Goal: Transaction & Acquisition: Download file/media

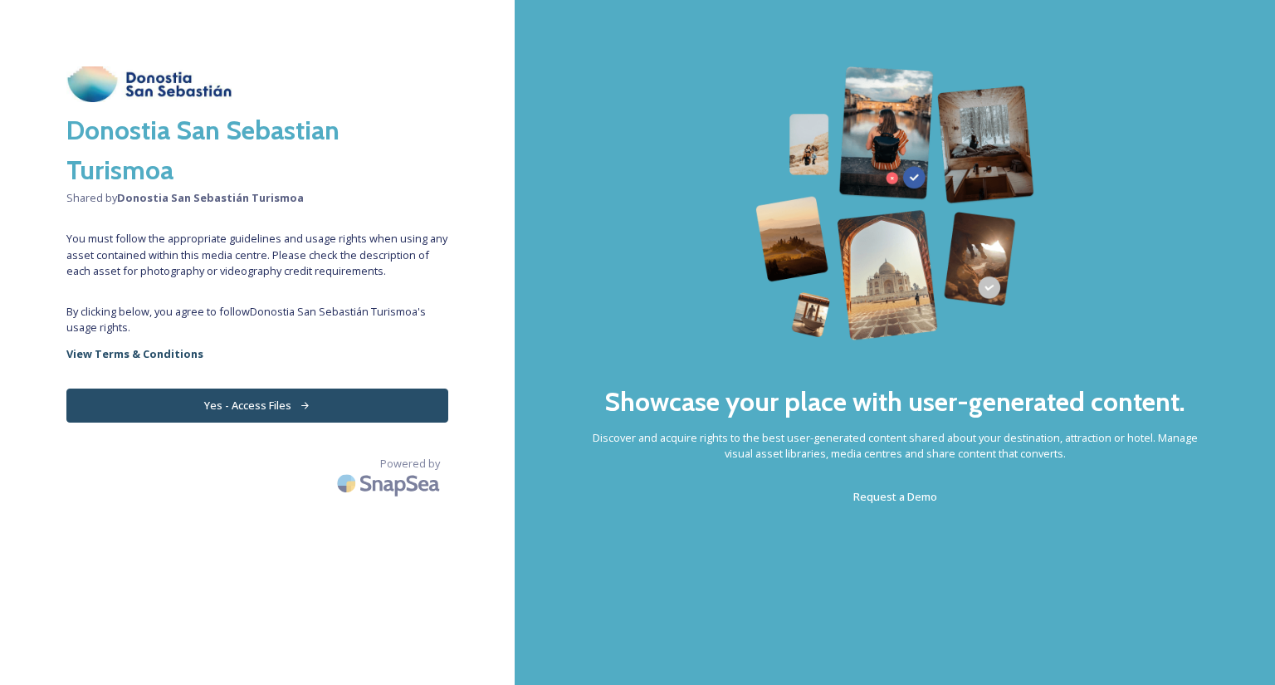
click at [260, 405] on button "Yes - Access Files" at bounding box center [257, 405] width 382 height 34
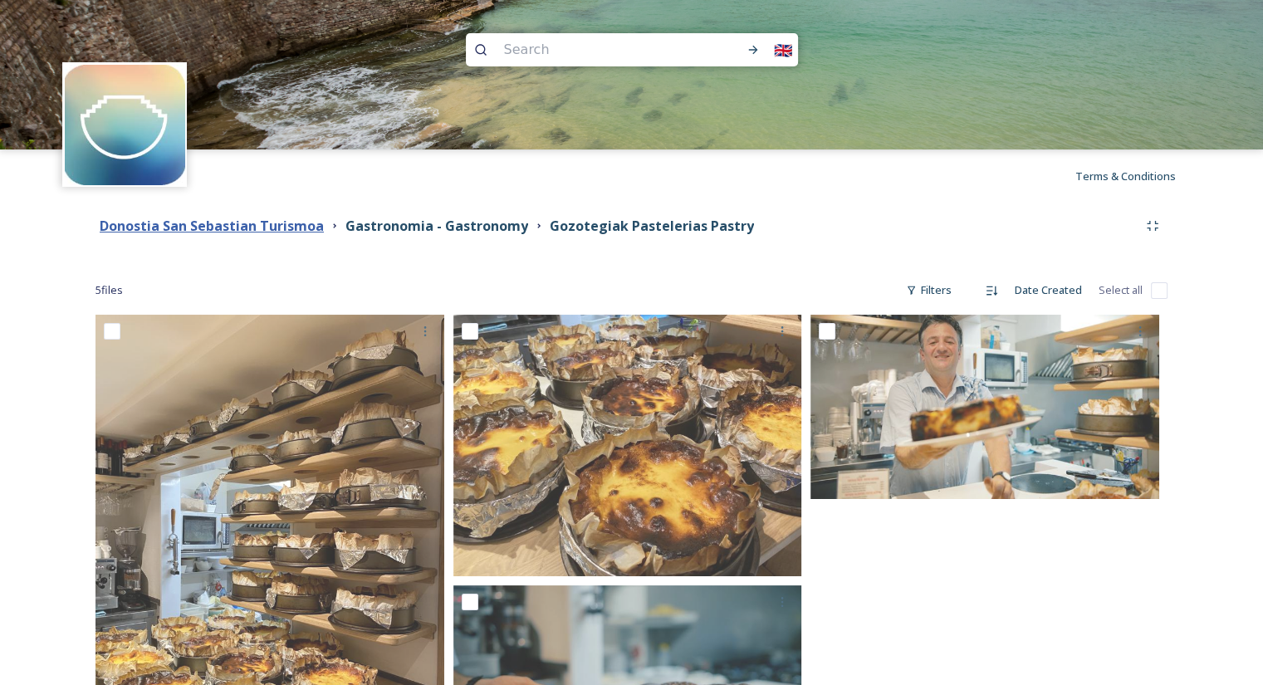
click at [222, 228] on strong "Donostia San Sebastian Turismoa" at bounding box center [212, 226] width 224 height 18
click at [403, 227] on strong "Gastronomia - Gastronomy" at bounding box center [436, 226] width 183 height 18
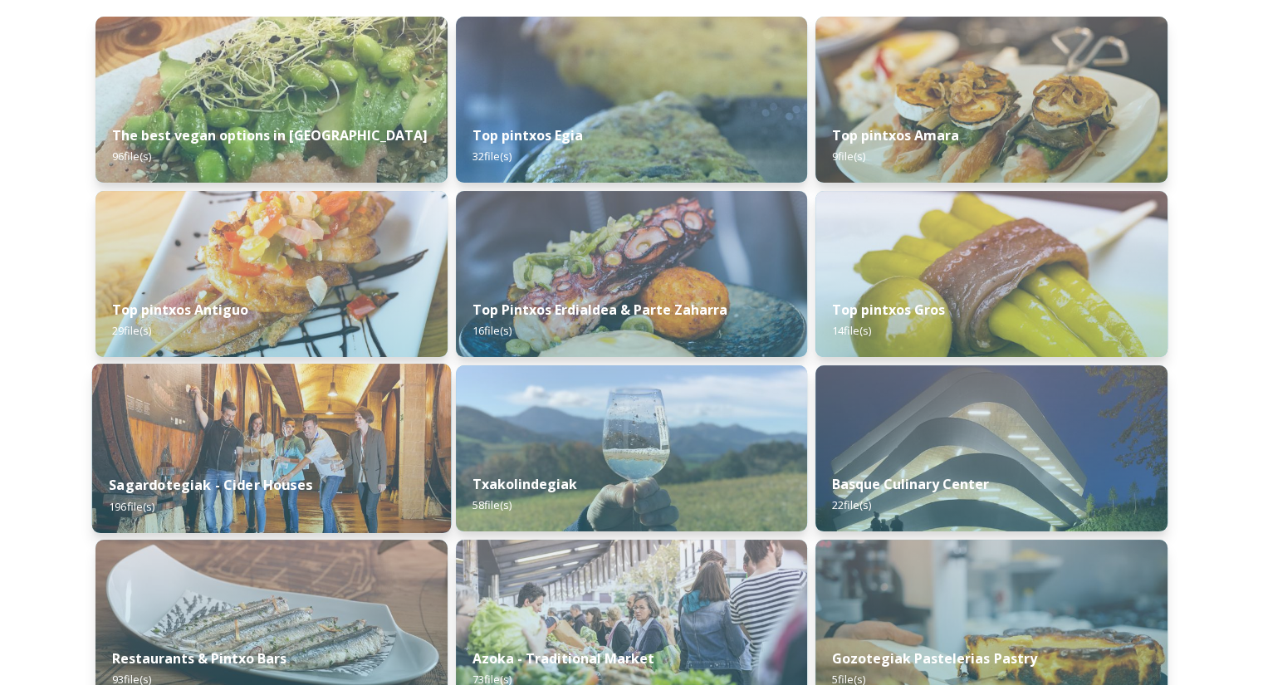
scroll to position [181, 0]
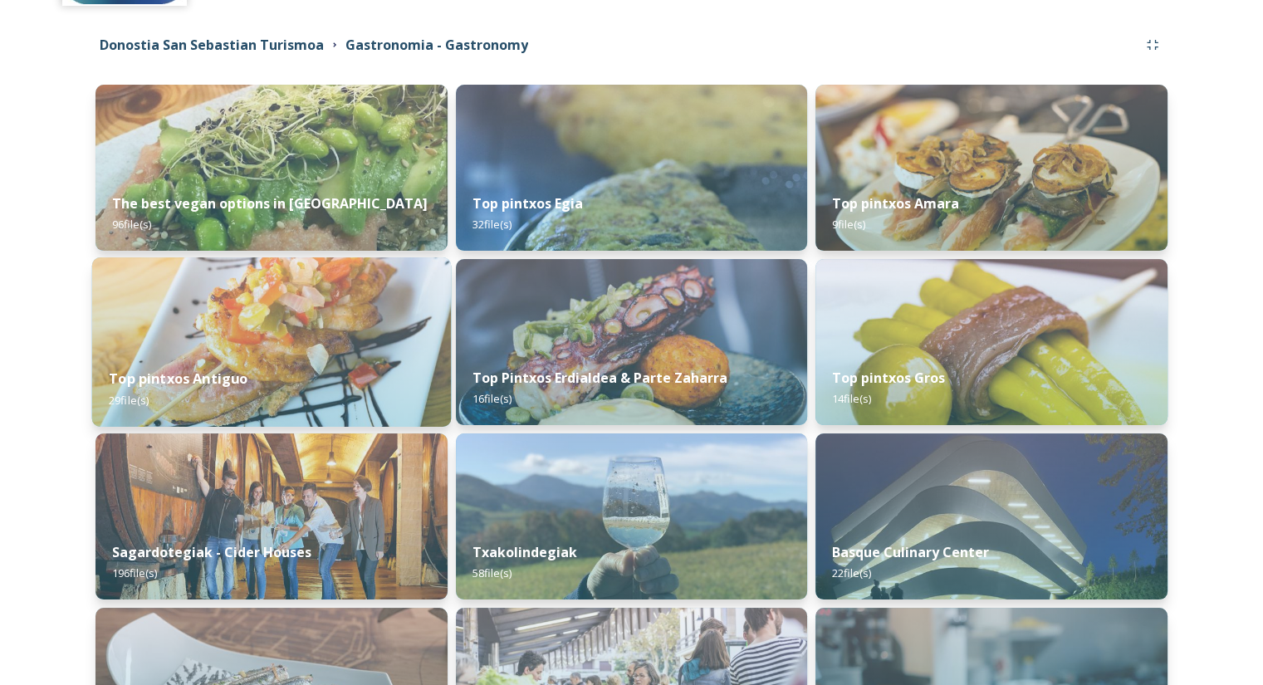
click at [227, 379] on strong "Top pintxos Antiguo" at bounding box center [178, 378] width 139 height 18
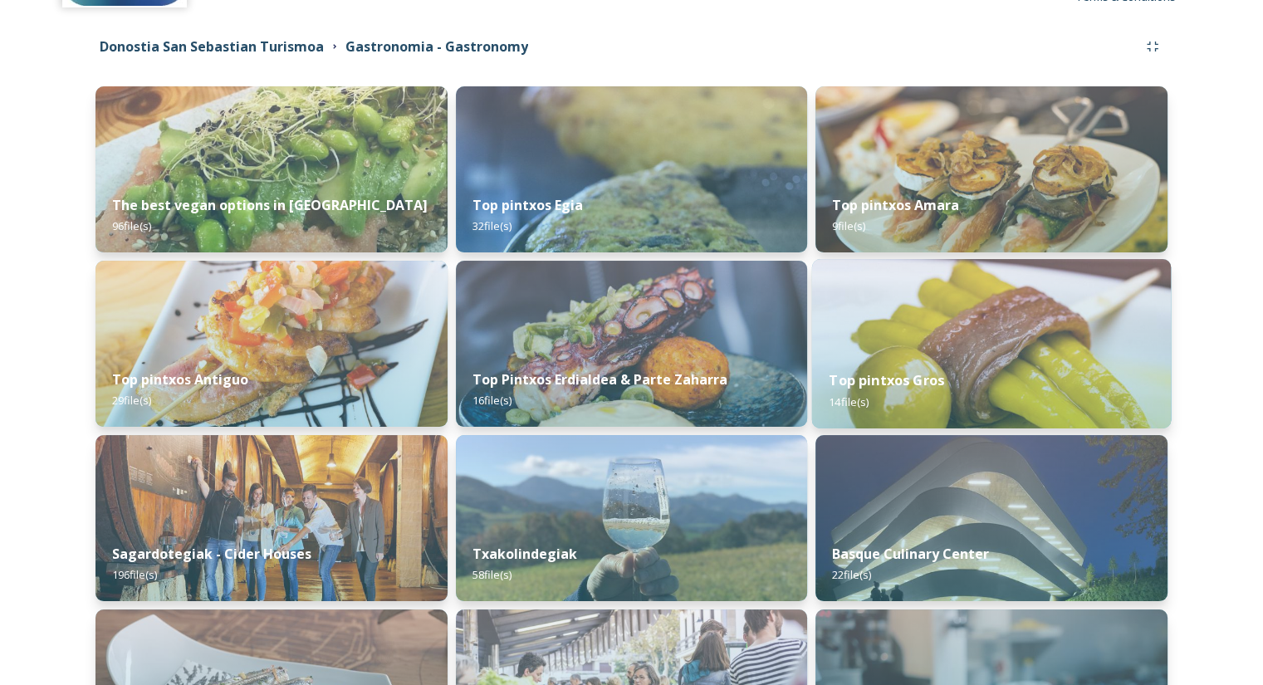
scroll to position [347, 0]
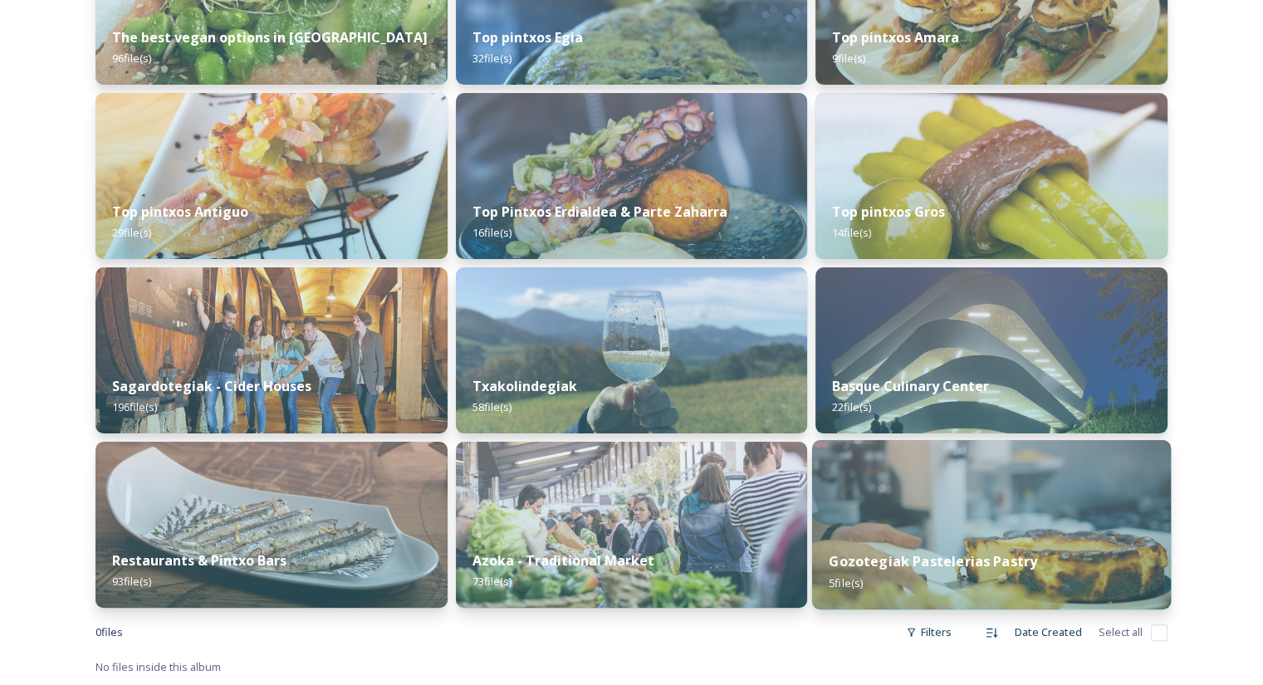
click at [941, 563] on strong "Gozotegiak Pastelerias Pastry" at bounding box center [933, 561] width 208 height 18
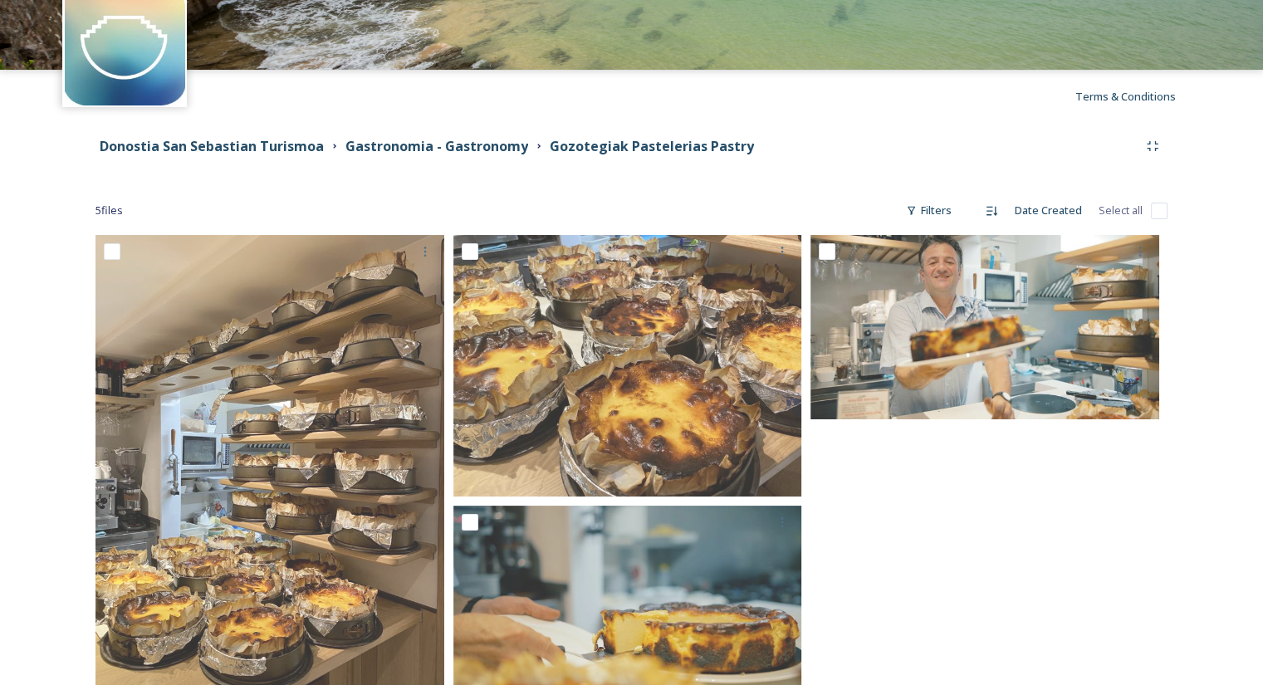
scroll to position [166, 0]
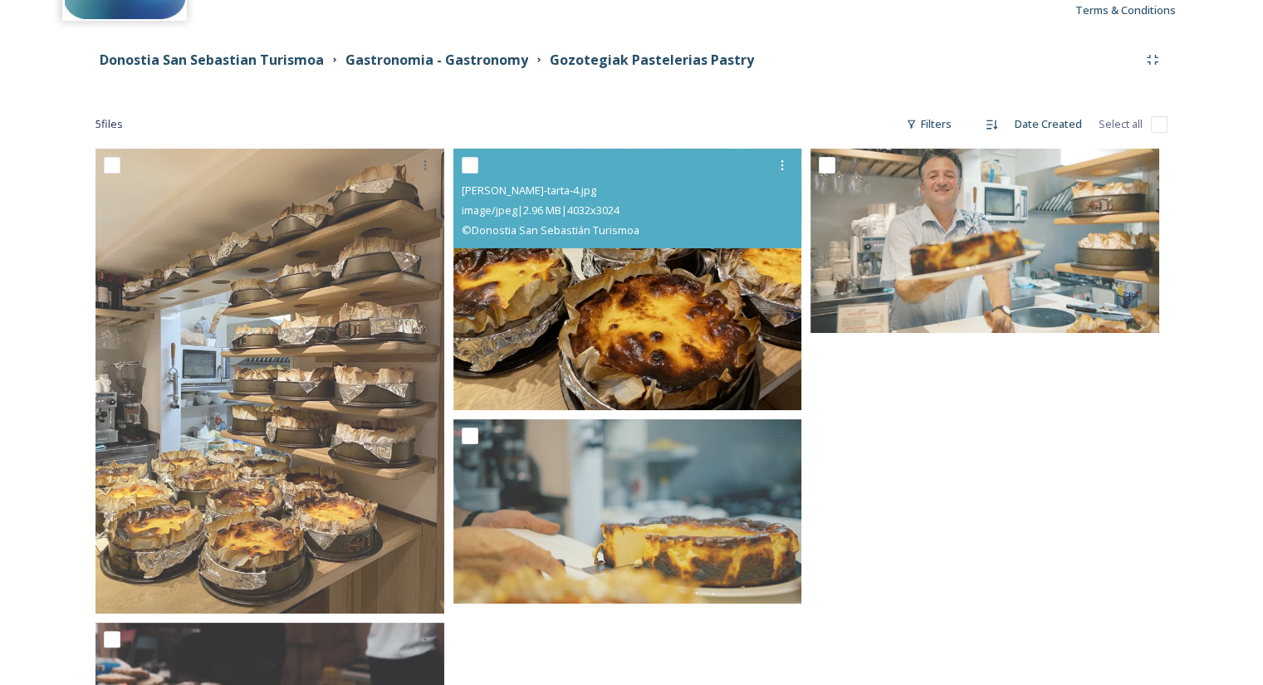
click at [630, 306] on img at bounding box center [627, 279] width 349 height 261
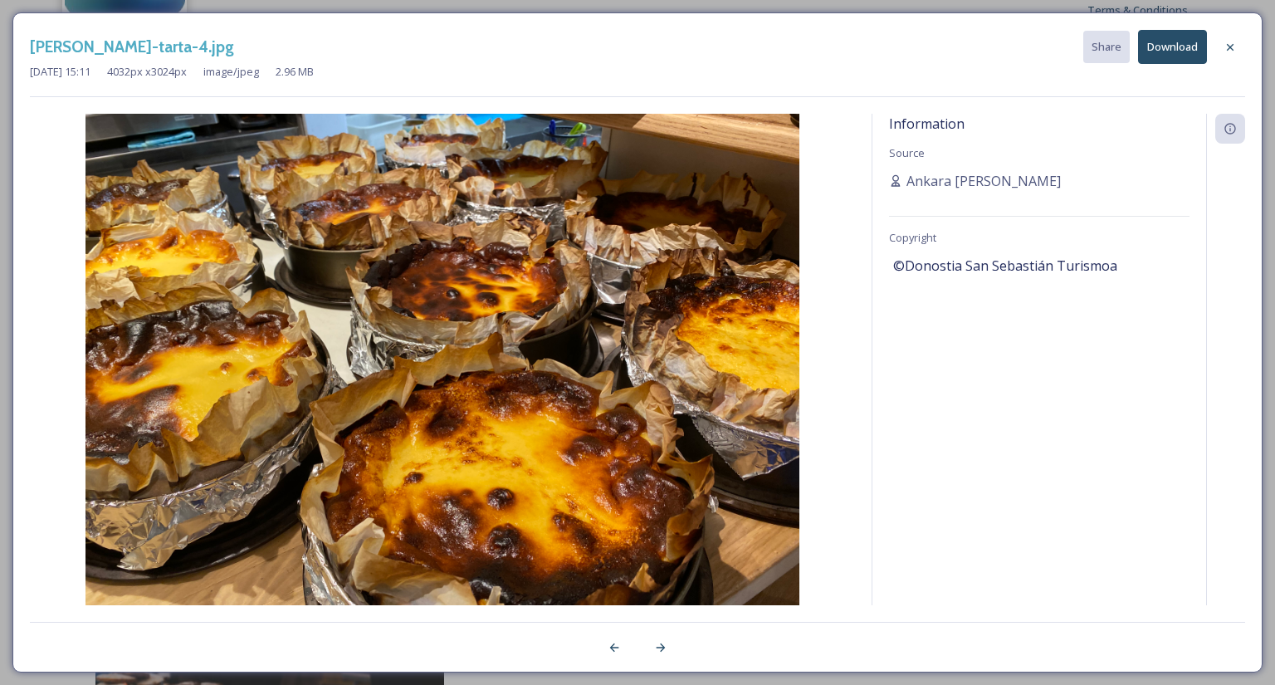
click at [1164, 51] on button "Download" at bounding box center [1172, 47] width 69 height 34
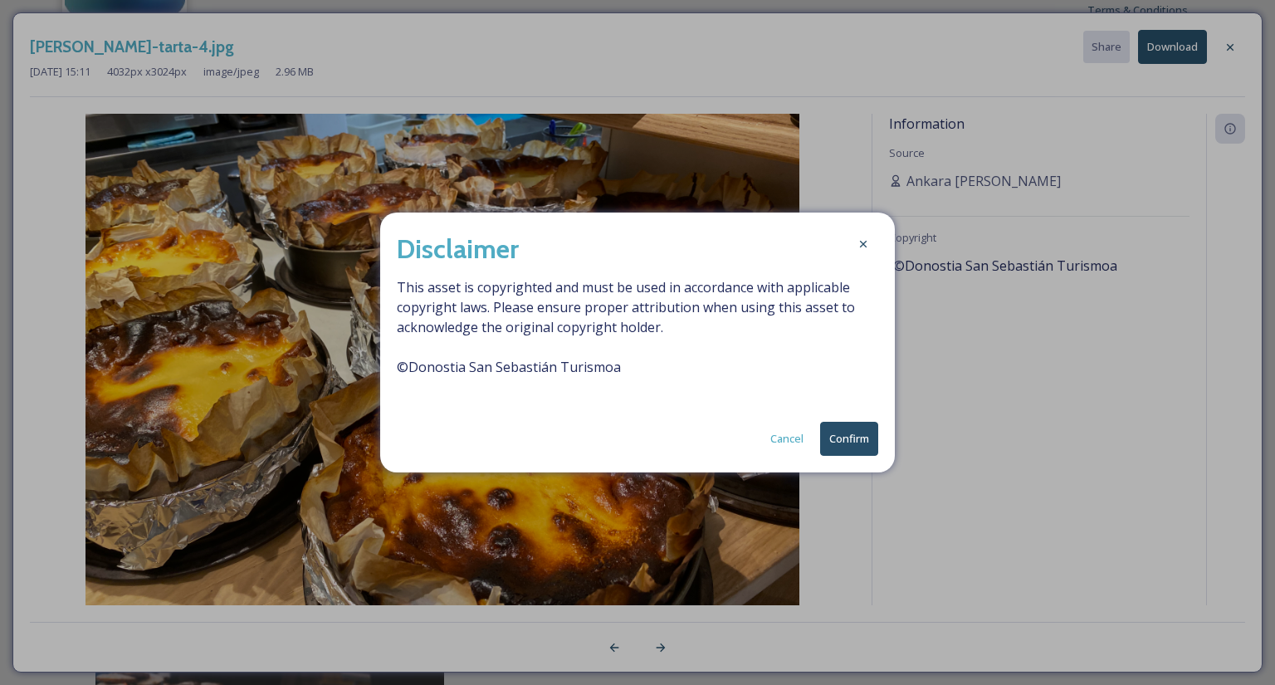
click at [852, 442] on button "Confirm" at bounding box center [849, 439] width 58 height 34
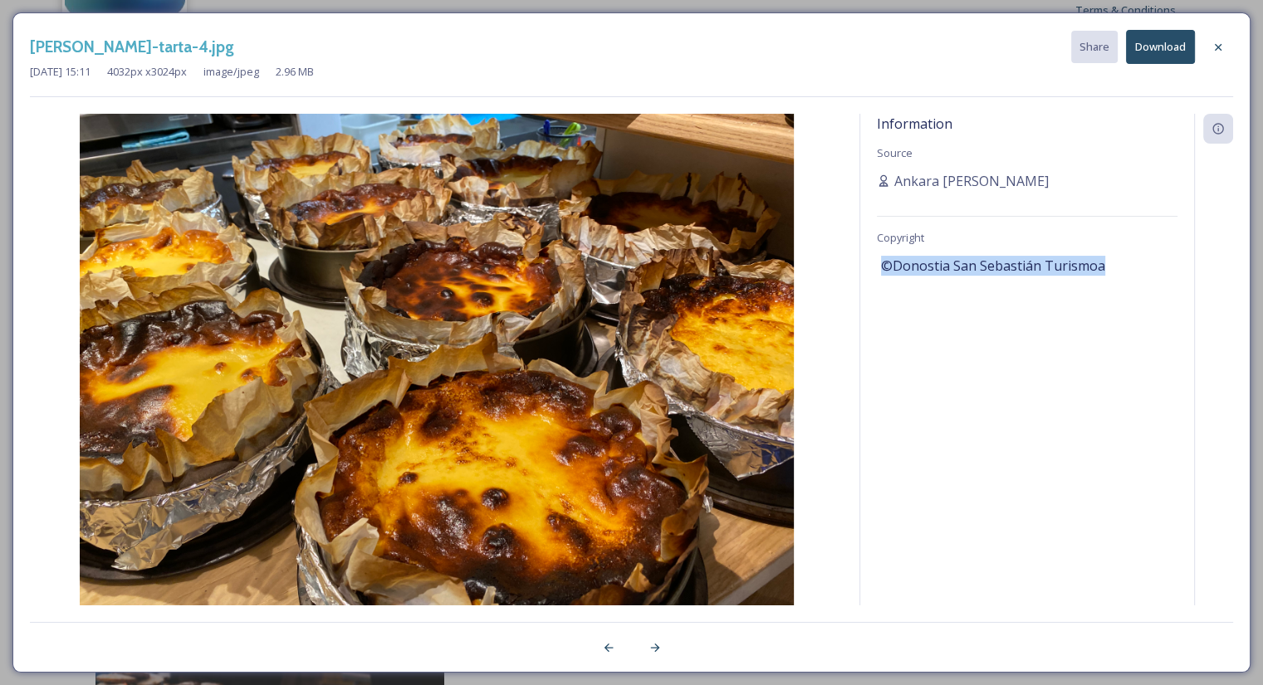
drag, startPoint x: 1096, startPoint y: 263, endPoint x: 878, endPoint y: 263, distance: 217.5
click at [878, 263] on div "Information Source Ankara [PERSON_NAME] Copyright ©Donostia San Sebastián Turis…" at bounding box center [1027, 359] width 334 height 491
copy span "©Donostia San Sebastián Turismoa"
click at [1219, 46] on icon at bounding box center [1217, 47] width 13 height 13
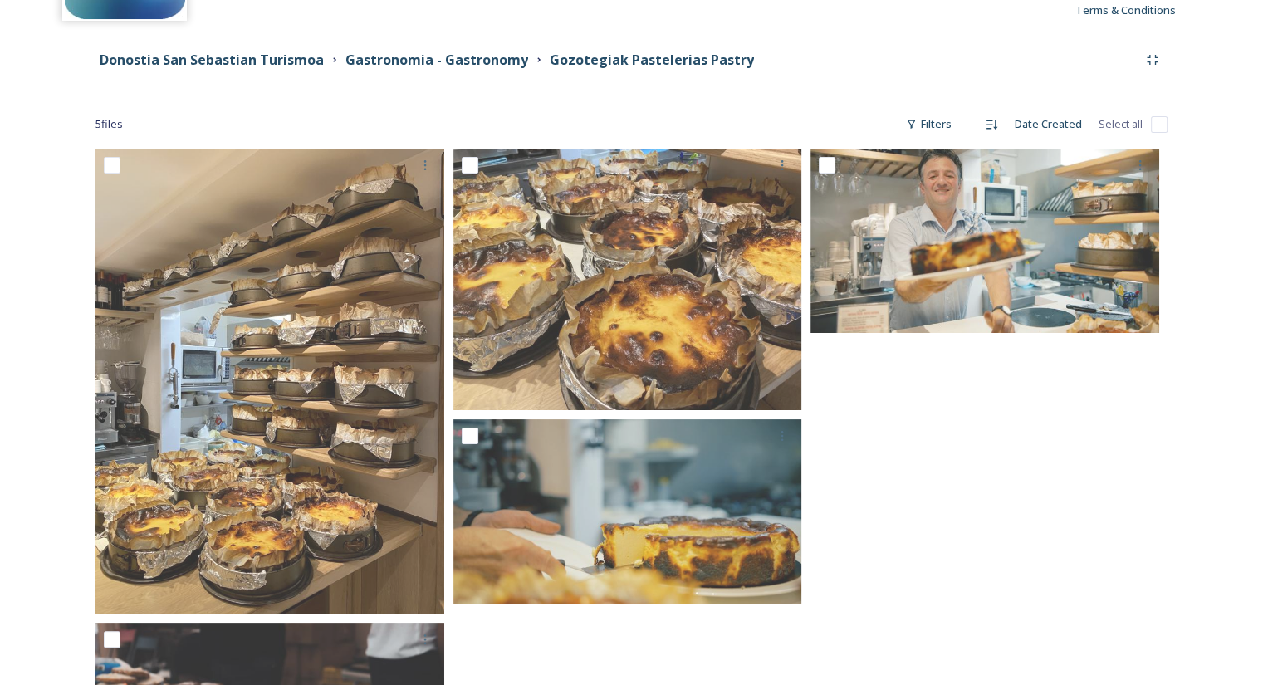
click at [965, 496] on div at bounding box center [988, 521] width 357 height 744
